Goal: Book appointment/travel/reservation

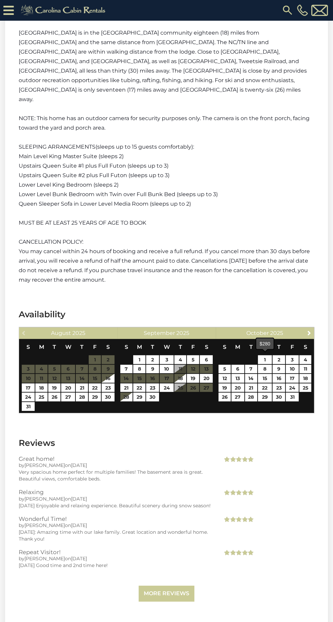
scroll to position [1821, 0]
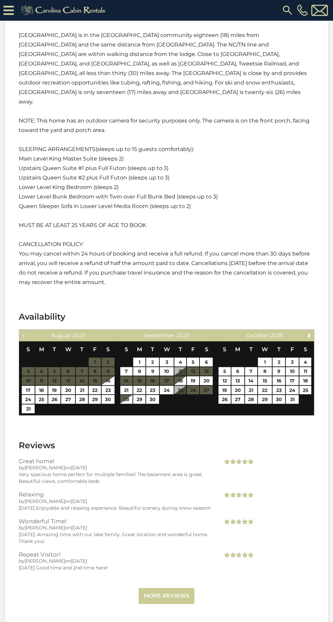
click at [308, 333] on span "Next" at bounding box center [308, 335] width 5 height 5
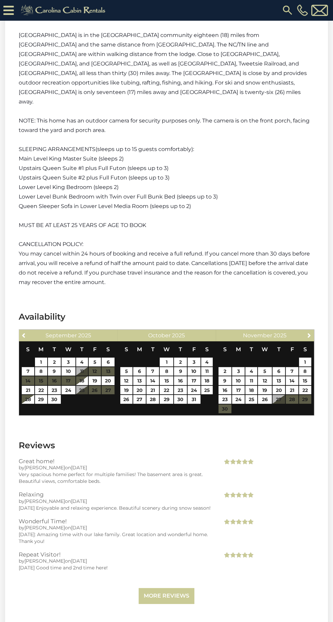
scroll to position [1820, 0]
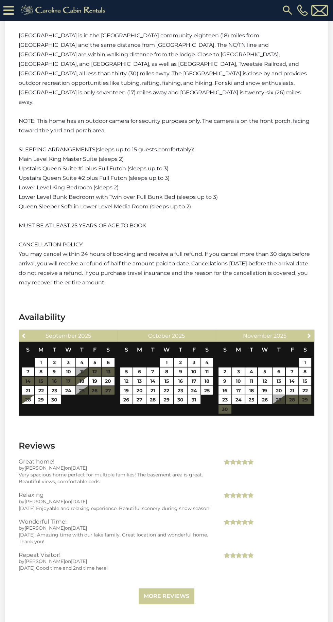
click at [309, 333] on span "Next" at bounding box center [308, 335] width 5 height 5
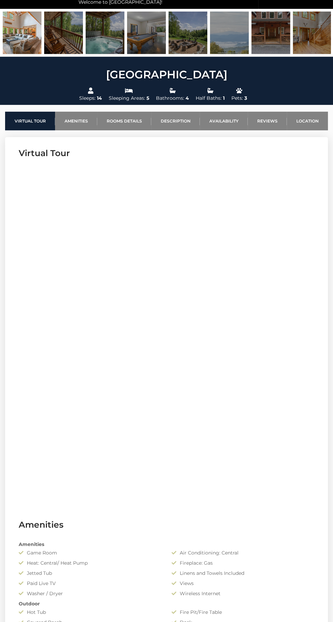
scroll to position [0, 0]
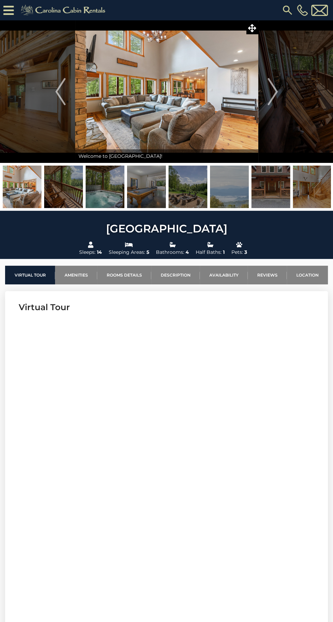
click at [277, 92] on img "Next" at bounding box center [272, 91] width 10 height 27
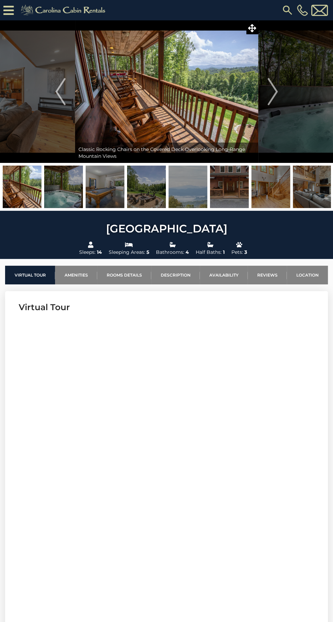
click at [276, 97] on img "Next" at bounding box center [272, 91] width 10 height 27
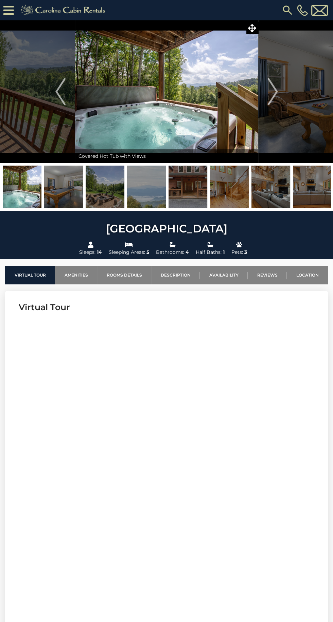
click at [269, 92] on img "Next" at bounding box center [272, 91] width 10 height 27
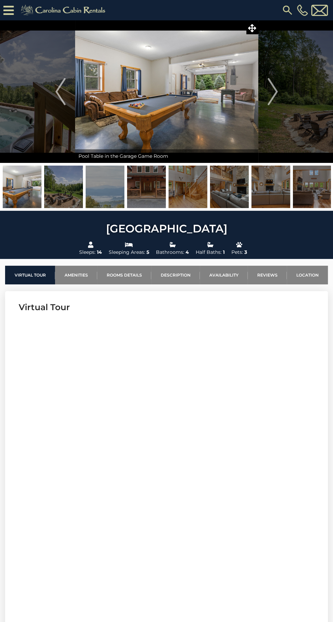
click at [281, 82] on button "Next" at bounding box center [272, 91] width 29 height 143
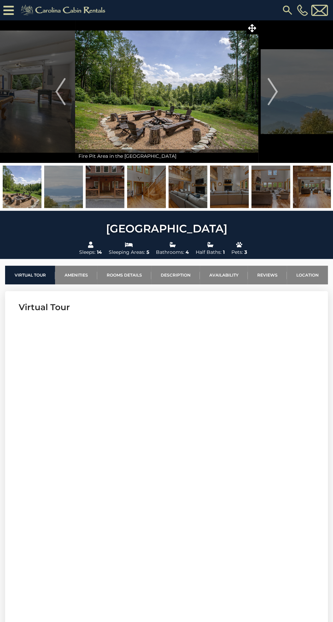
click at [282, 92] on button "Next" at bounding box center [272, 91] width 29 height 143
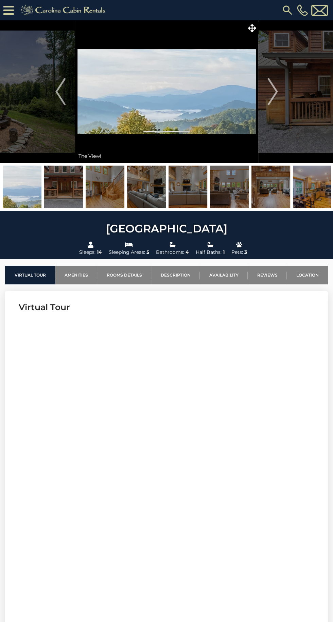
click at [273, 95] on img "Next" at bounding box center [272, 91] width 10 height 27
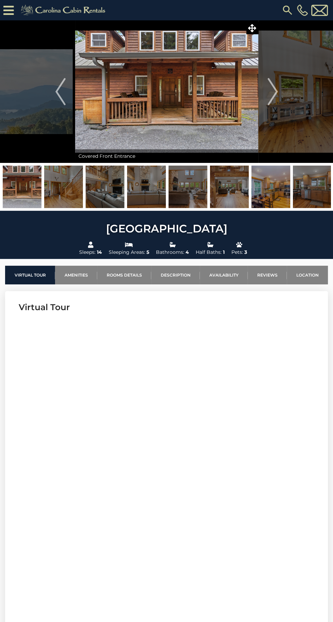
click at [274, 91] on img "Next" at bounding box center [272, 91] width 10 height 27
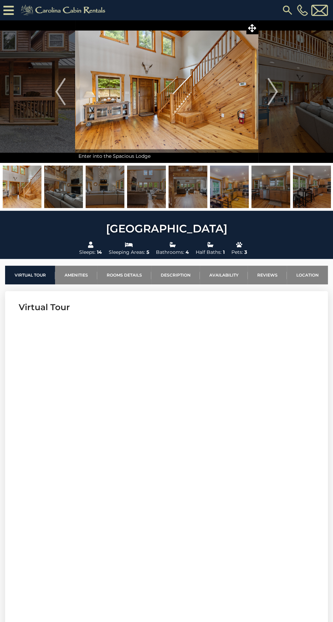
click at [270, 93] on img "Next" at bounding box center [272, 91] width 10 height 27
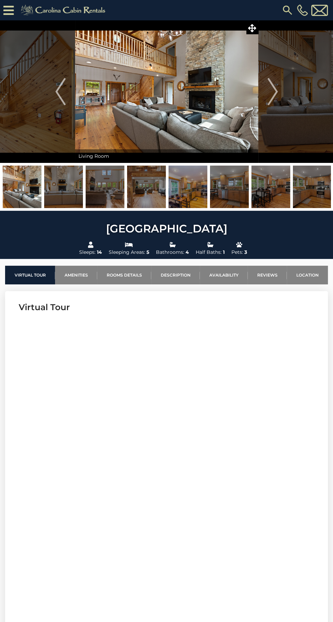
click at [273, 99] on img "Next" at bounding box center [272, 91] width 10 height 27
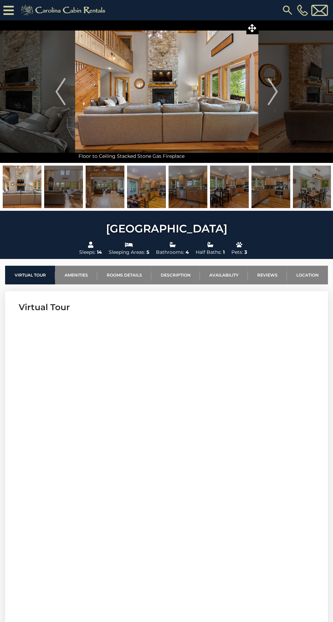
click at [278, 92] on button "Next" at bounding box center [272, 91] width 29 height 143
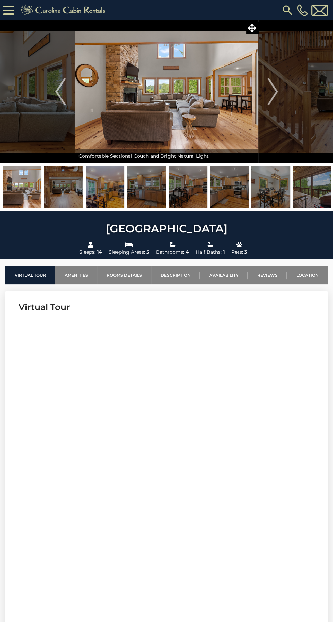
click at [274, 96] on img "Next" at bounding box center [272, 91] width 10 height 27
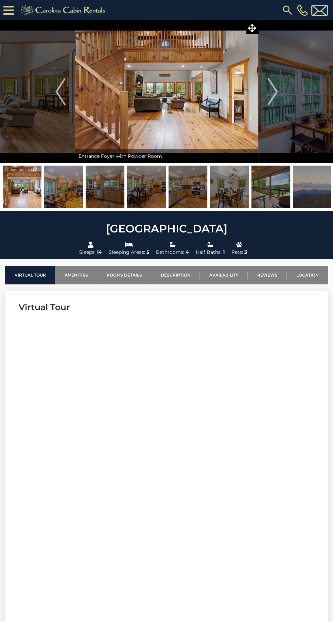
click at [280, 95] on button "Next" at bounding box center [272, 91] width 29 height 143
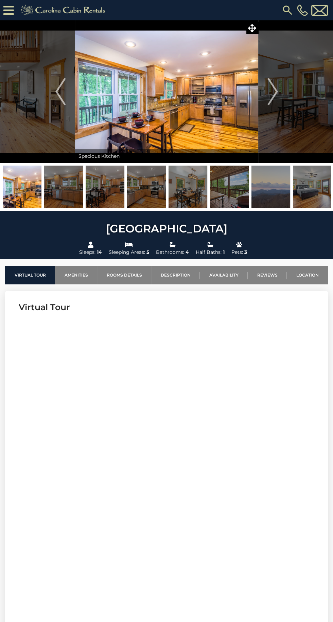
click at [268, 93] on img "Next" at bounding box center [272, 91] width 10 height 27
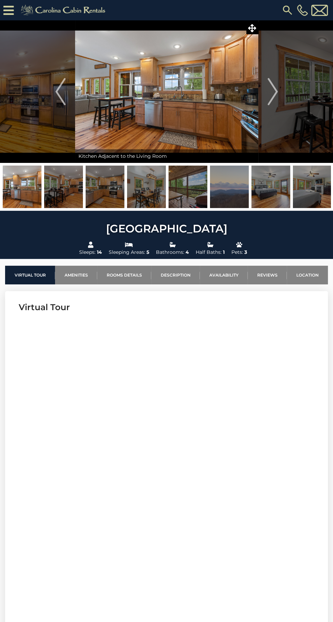
click at [271, 92] on img "Next" at bounding box center [272, 91] width 10 height 27
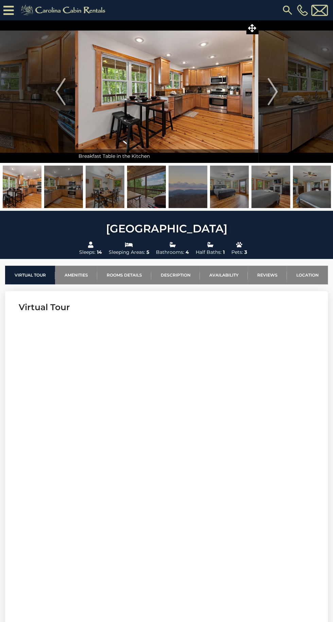
click at [277, 96] on button "Next" at bounding box center [272, 91] width 29 height 143
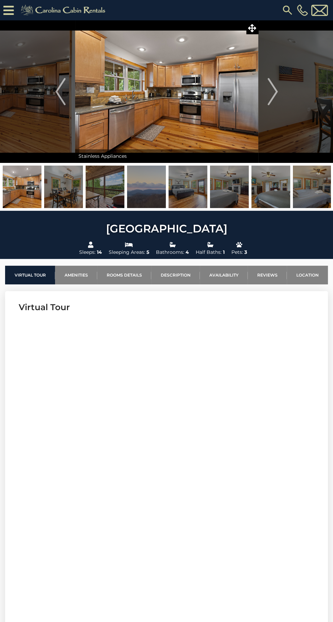
click at [276, 99] on img "Next" at bounding box center [272, 91] width 10 height 27
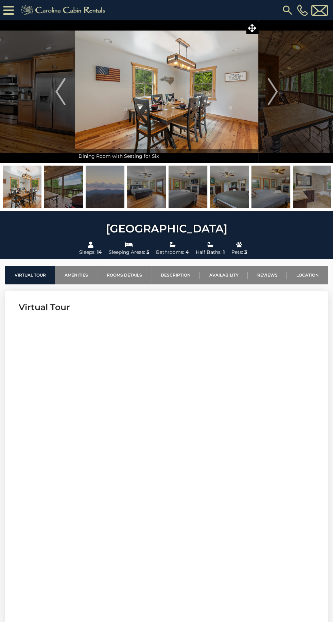
click at [276, 96] on img "Next" at bounding box center [272, 91] width 10 height 27
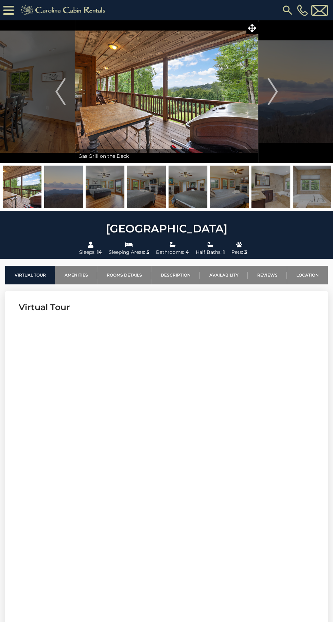
click at [276, 97] on img "Next" at bounding box center [272, 91] width 10 height 27
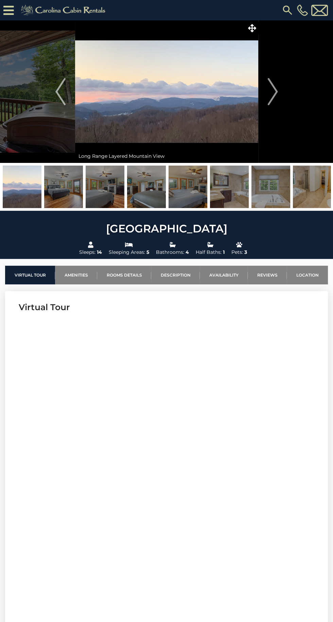
click at [274, 100] on img "Next" at bounding box center [272, 91] width 10 height 27
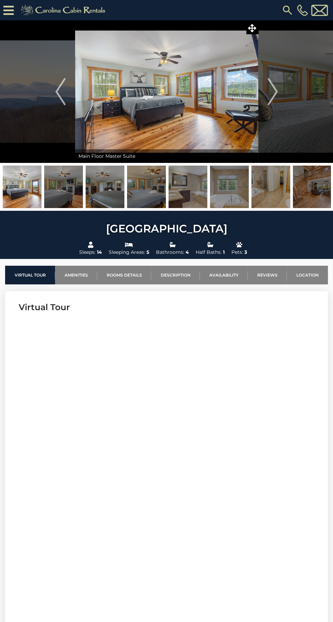
click at [275, 100] on img "Next" at bounding box center [272, 91] width 10 height 27
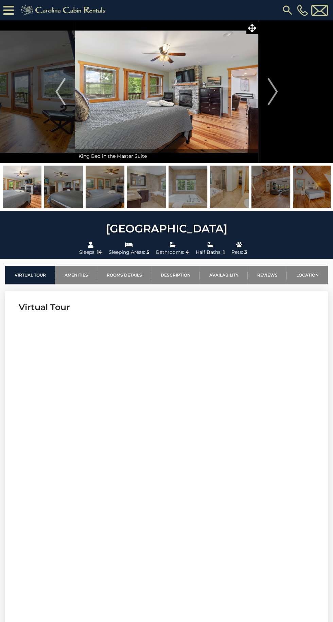
click at [273, 103] on img "Next" at bounding box center [272, 91] width 10 height 27
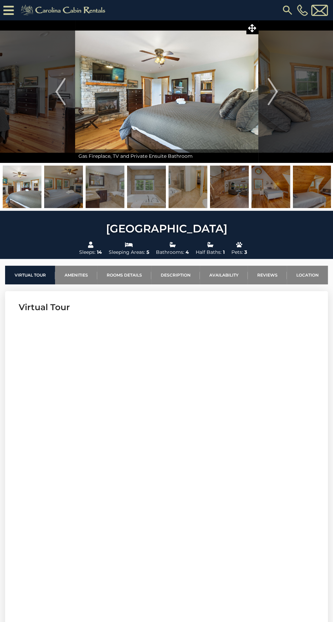
click at [273, 99] on img "Next" at bounding box center [272, 91] width 10 height 27
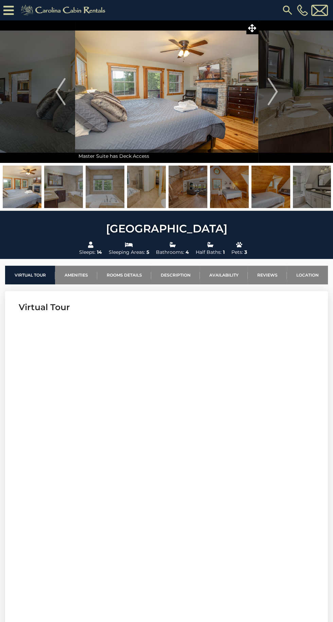
click at [274, 99] on img "Next" at bounding box center [272, 91] width 10 height 27
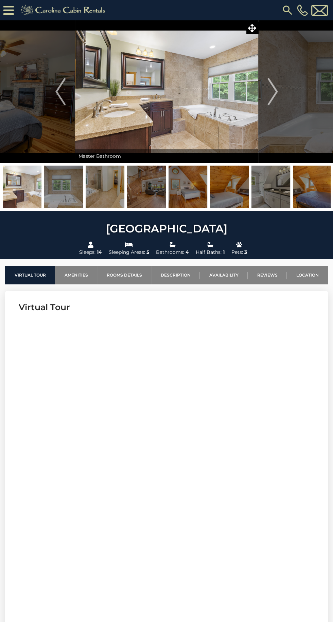
click at [272, 96] on img "Next" at bounding box center [272, 91] width 10 height 27
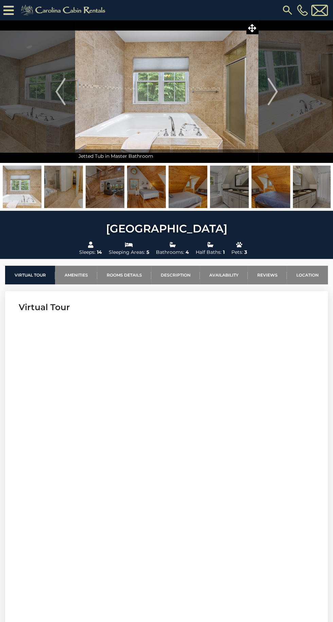
click at [276, 103] on img "Next" at bounding box center [272, 91] width 10 height 27
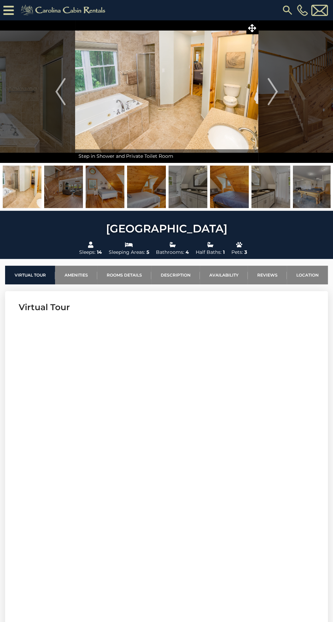
click at [277, 99] on img "Next" at bounding box center [272, 91] width 10 height 27
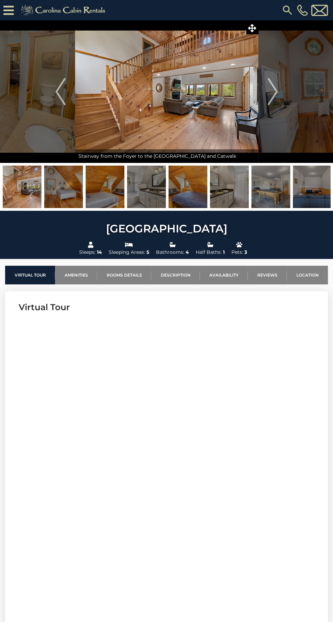
click at [273, 96] on img "Next" at bounding box center [272, 91] width 10 height 27
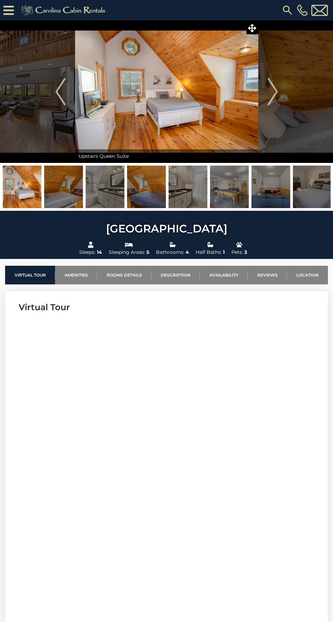
click at [281, 89] on button "Next" at bounding box center [272, 91] width 29 height 143
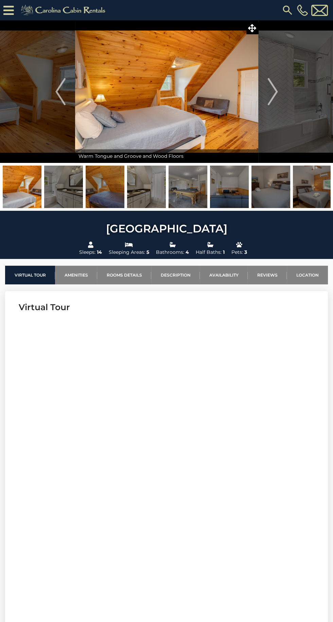
click at [277, 101] on img "Next" at bounding box center [272, 91] width 10 height 27
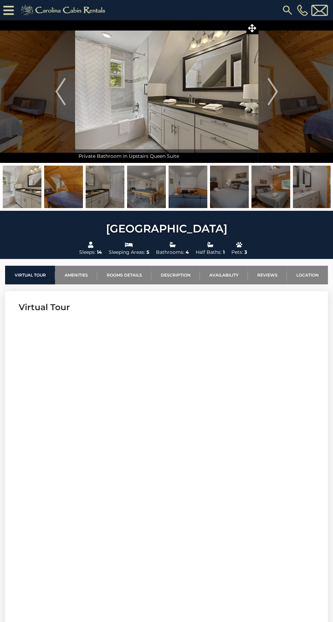
click at [268, 95] on img "Next" at bounding box center [272, 91] width 10 height 27
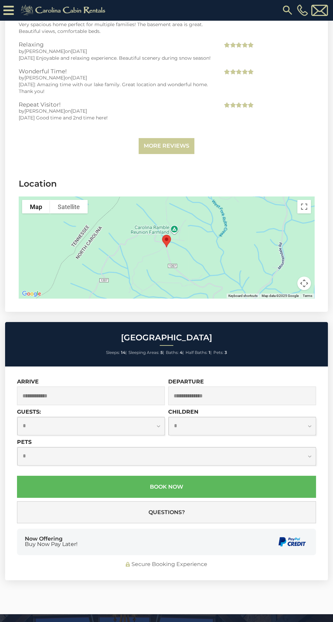
scroll to position [2270, 0]
